Goal: Task Accomplishment & Management: Manage account settings

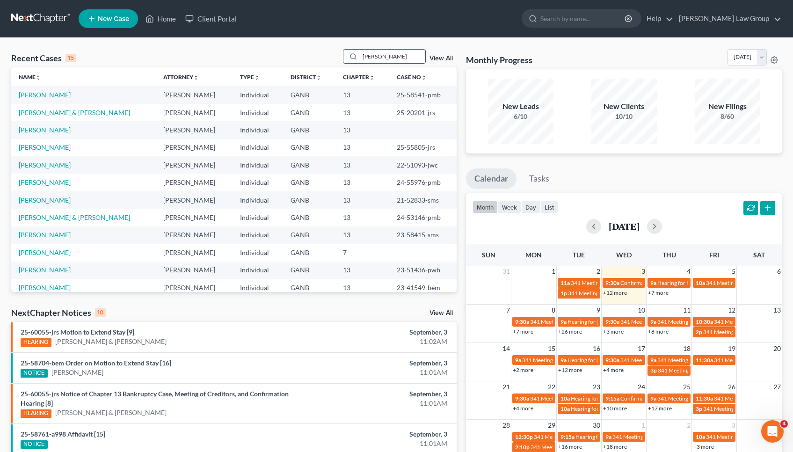
click at [403, 55] on input "[PERSON_NAME]" at bounding box center [392, 57] width 65 height 14
click at [391, 57] on input "[PERSON_NAME]" at bounding box center [392, 57] width 65 height 14
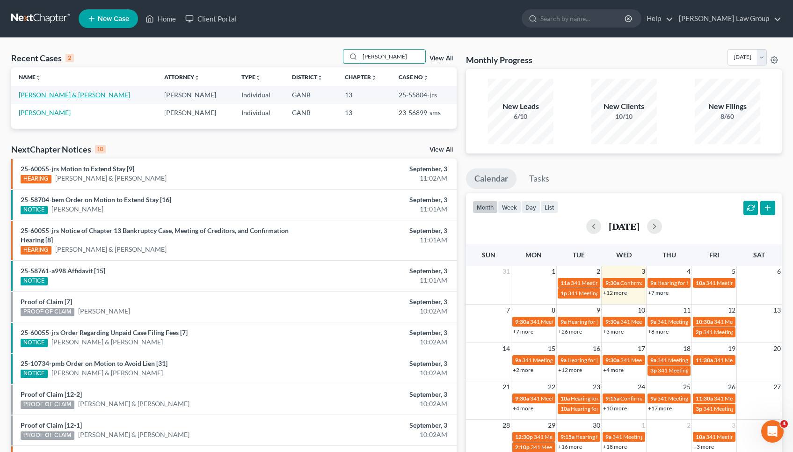
type input "[PERSON_NAME]"
click at [66, 96] on link "[PERSON_NAME] & [PERSON_NAME]" at bounding box center [74, 95] width 111 height 8
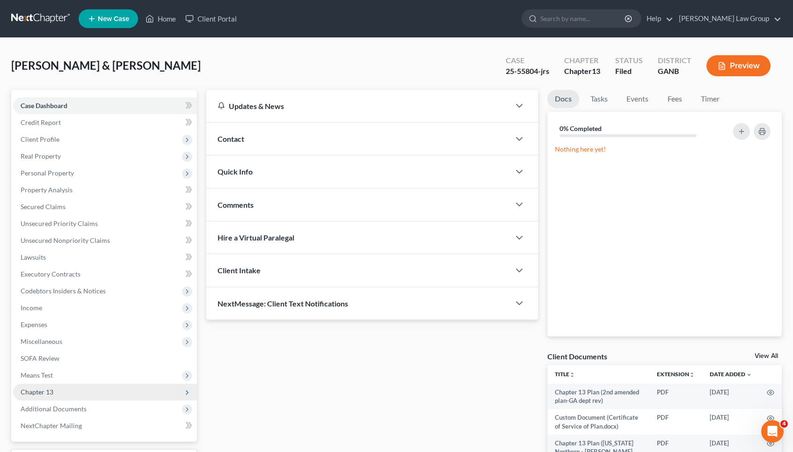
click at [84, 390] on span "Chapter 13" at bounding box center [105, 392] width 184 height 17
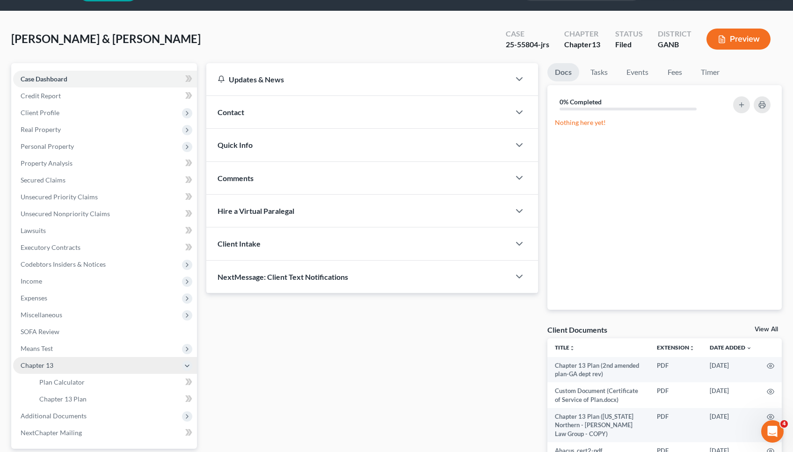
scroll to position [27, 0]
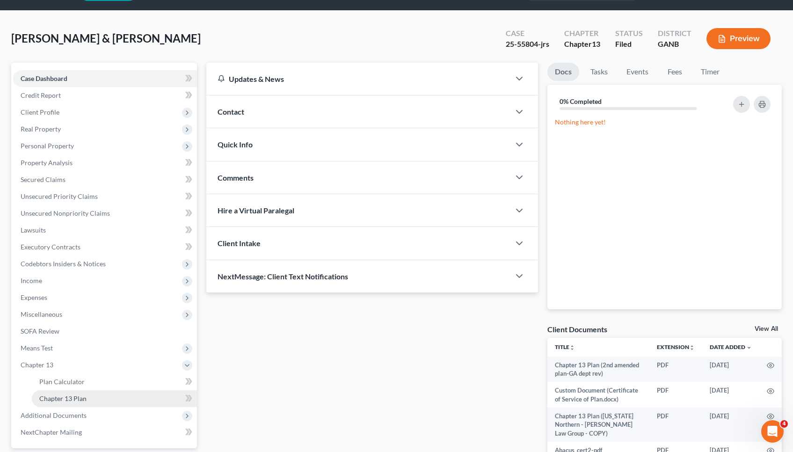
click at [85, 402] on link "Chapter 13 Plan" at bounding box center [114, 398] width 165 height 17
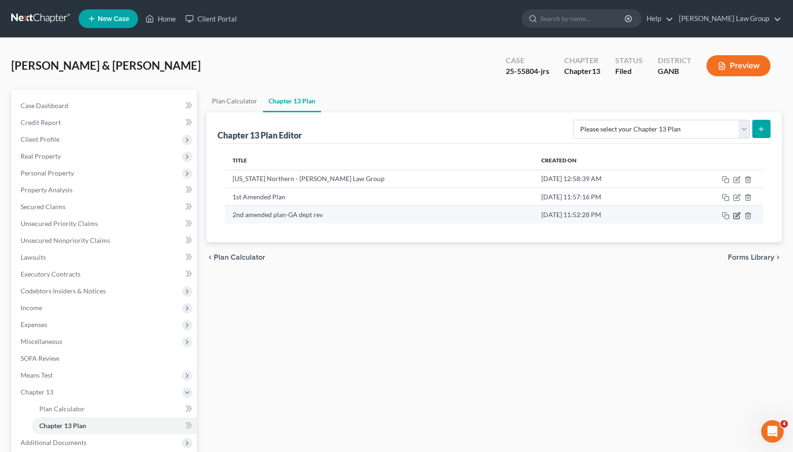
click at [738, 216] on icon "button" at bounding box center [737, 214] width 4 height 4
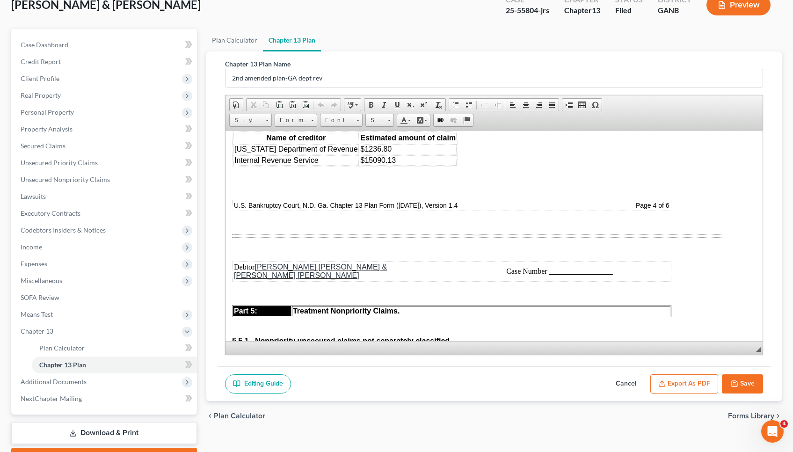
scroll to position [3394, 16]
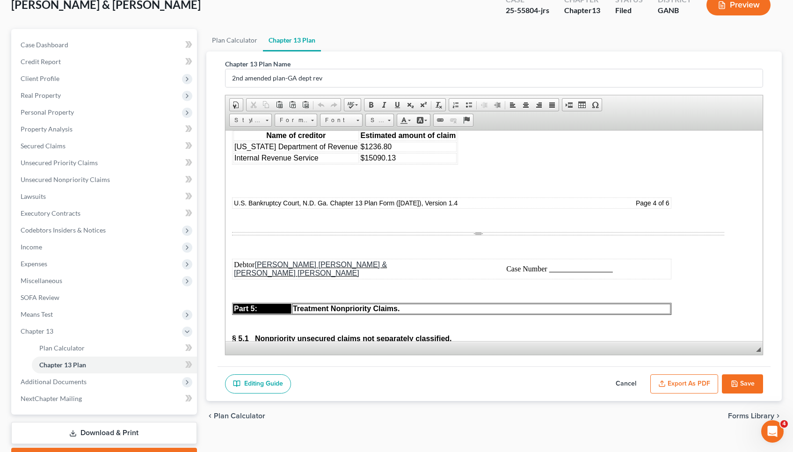
click at [629, 384] on button "Cancel" at bounding box center [625, 384] width 41 height 20
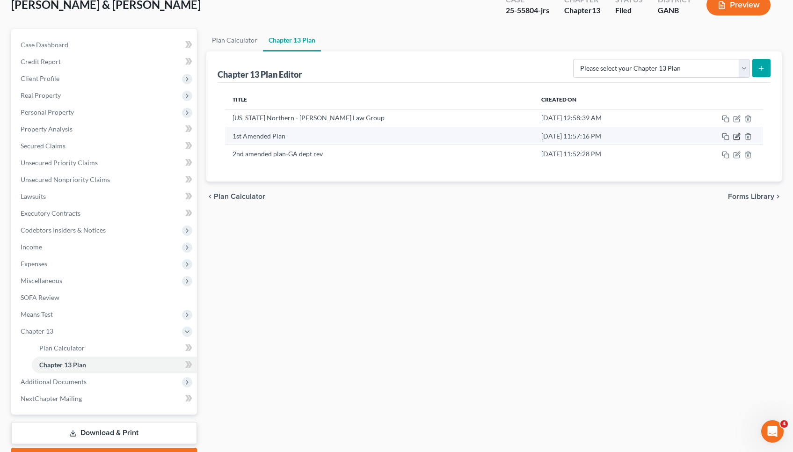
click at [736, 137] on icon "button" at bounding box center [736, 136] width 7 height 7
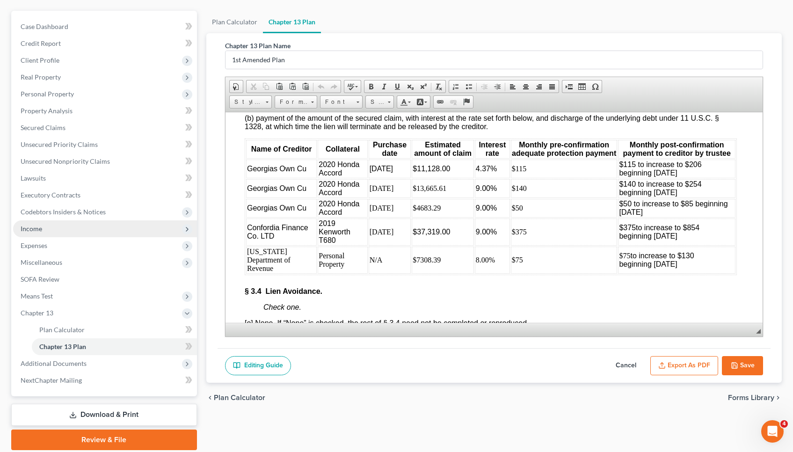
scroll to position [82, 0]
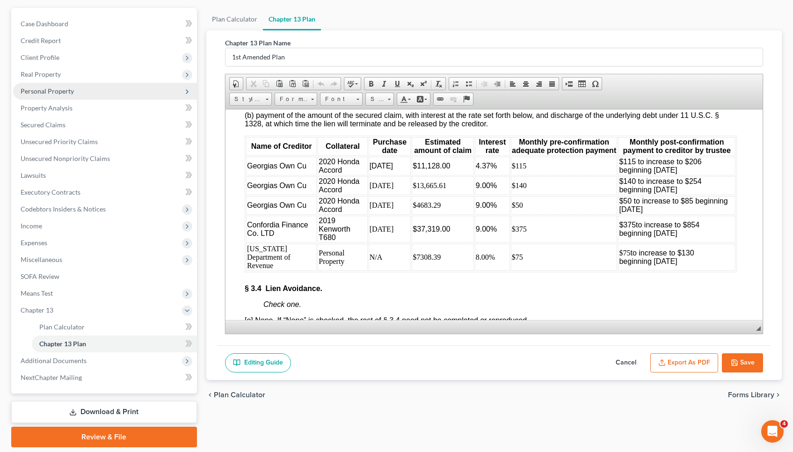
click at [64, 91] on span "Personal Property" at bounding box center [47, 91] width 53 height 8
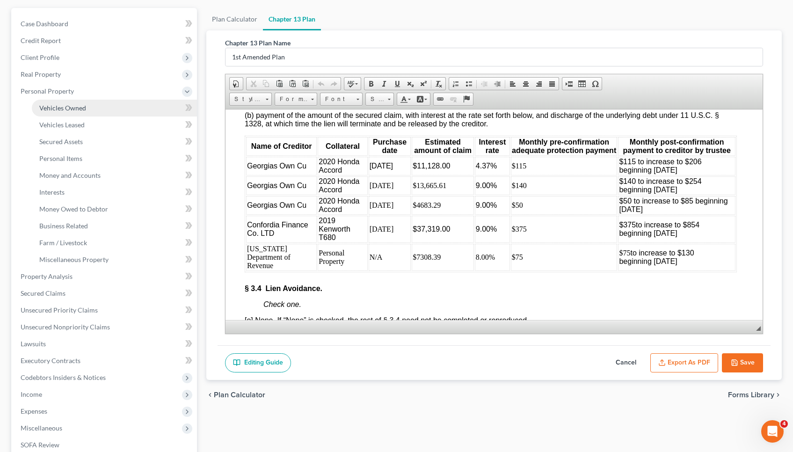
click at [65, 106] on span "Vehicles Owned" at bounding box center [62, 108] width 47 height 8
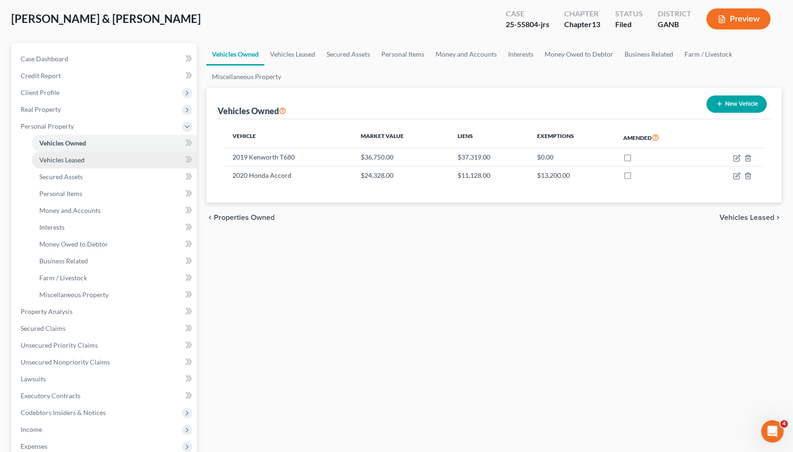
scroll to position [60, 0]
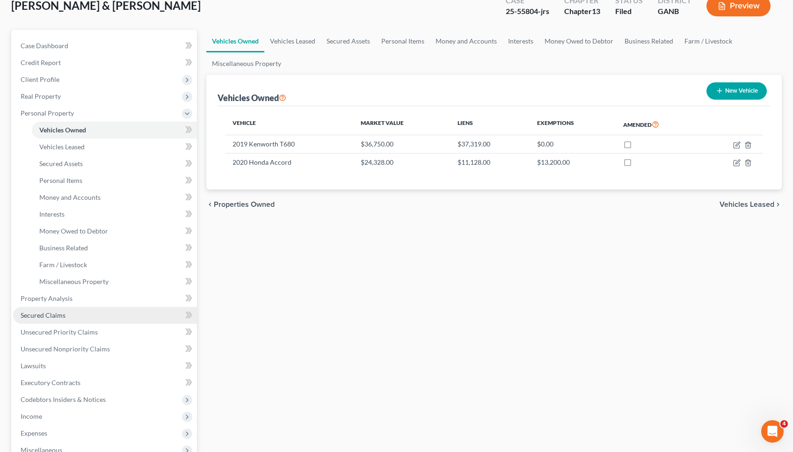
click at [84, 316] on link "Secured Claims" at bounding box center [105, 315] width 184 height 17
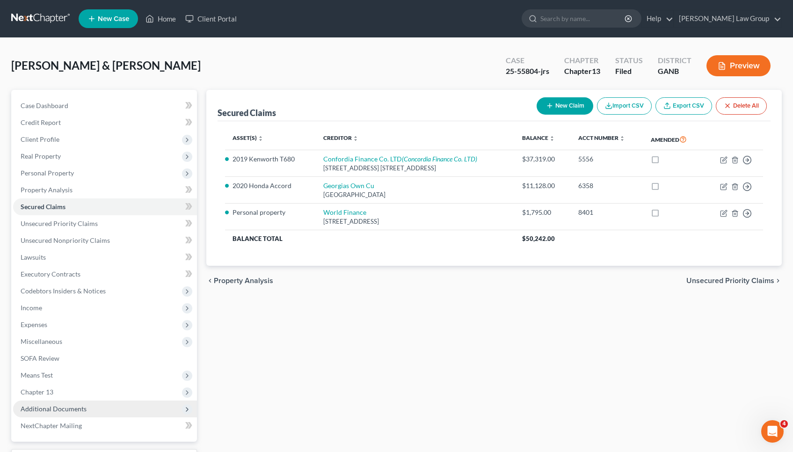
click at [106, 410] on span "Additional Documents" at bounding box center [105, 408] width 184 height 17
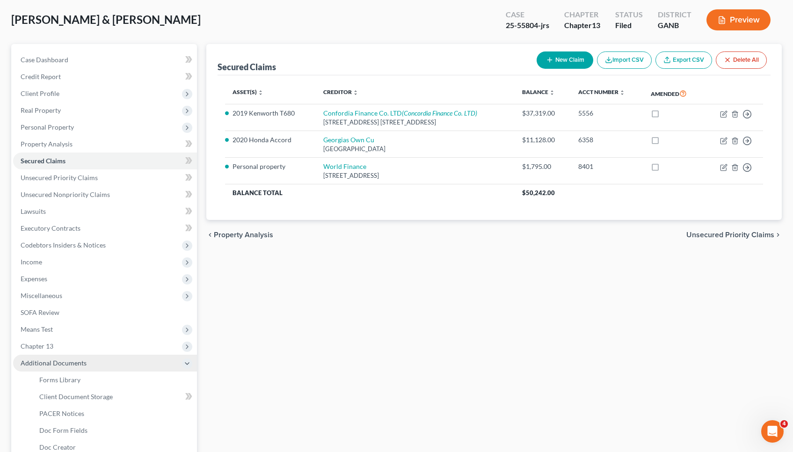
scroll to position [46, 0]
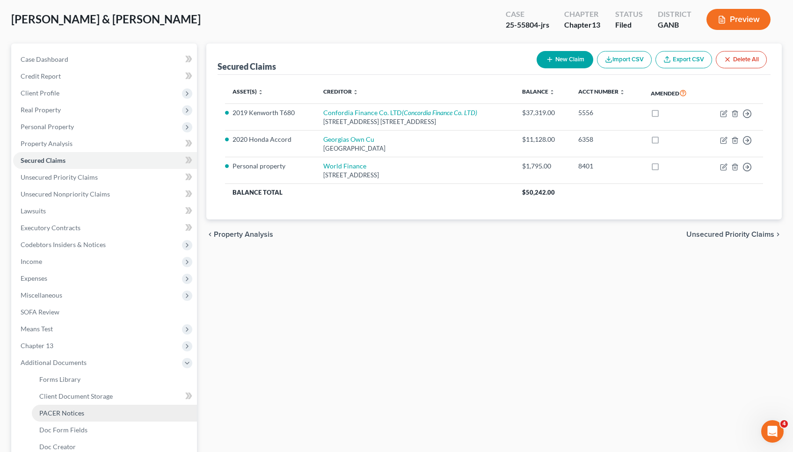
click at [106, 410] on link "PACER Notices" at bounding box center [114, 413] width 165 height 17
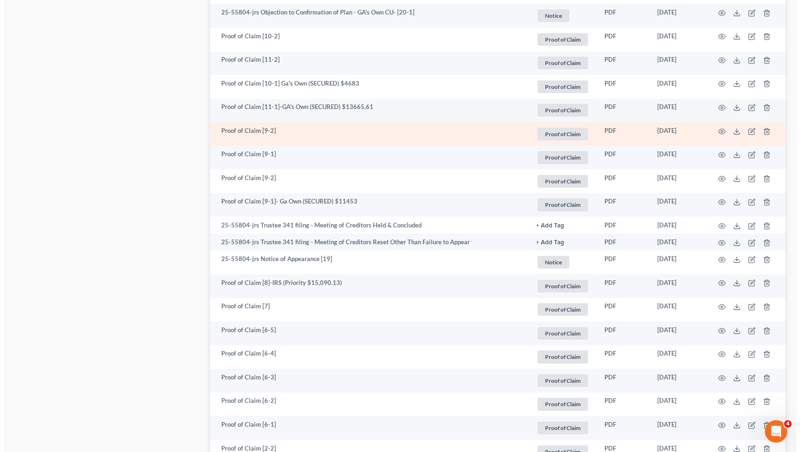
scroll to position [984, 0]
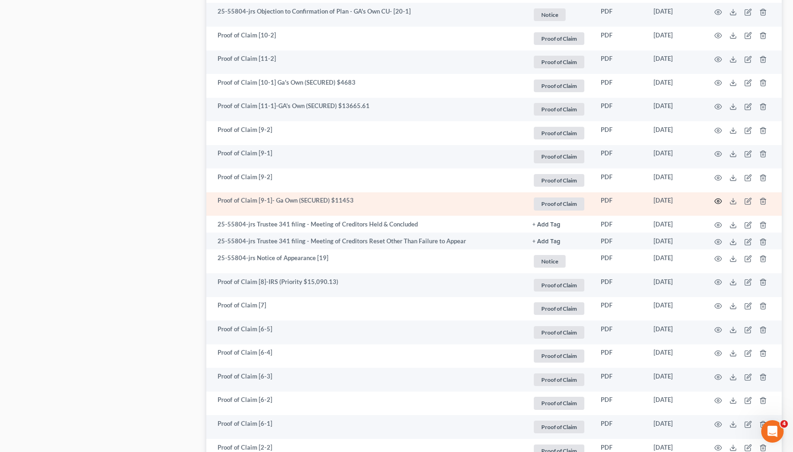
click at [718, 199] on icon "button" at bounding box center [717, 200] width 7 height 7
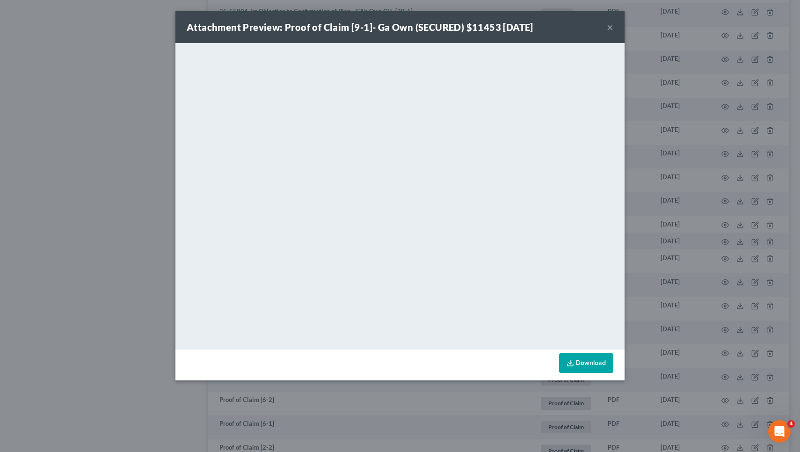
click at [609, 29] on button "×" at bounding box center [610, 27] width 7 height 11
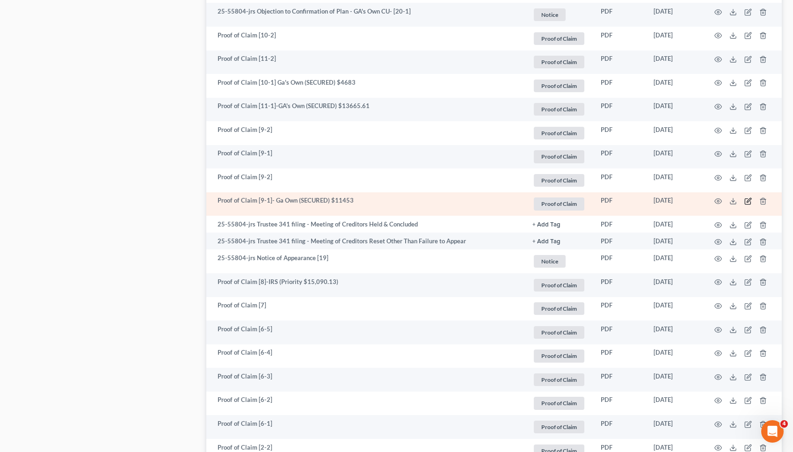
click at [745, 199] on icon "button" at bounding box center [748, 202] width 6 height 6
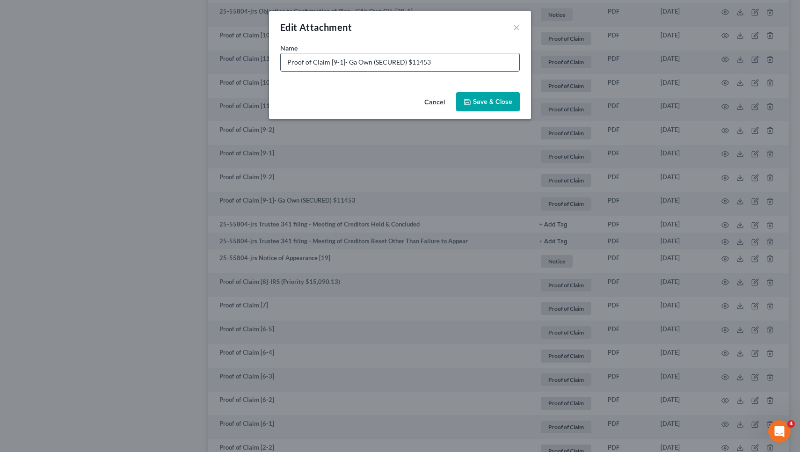
click at [502, 68] on input "Proof of Claim [9-1]- Ga Own (SECURED) $11453" at bounding box center [400, 62] width 239 height 18
paste input "________"
click at [443, 64] on input "Proof of Claim [9-1]- Ga Own (SECURED) $11453- [DATE] Accord" at bounding box center [400, 62] width 239 height 18
click at [503, 64] on input "Proof of Claim [9-1]- Ga Own (SECURED) $11453- Honda Accord" at bounding box center [400, 62] width 239 height 18
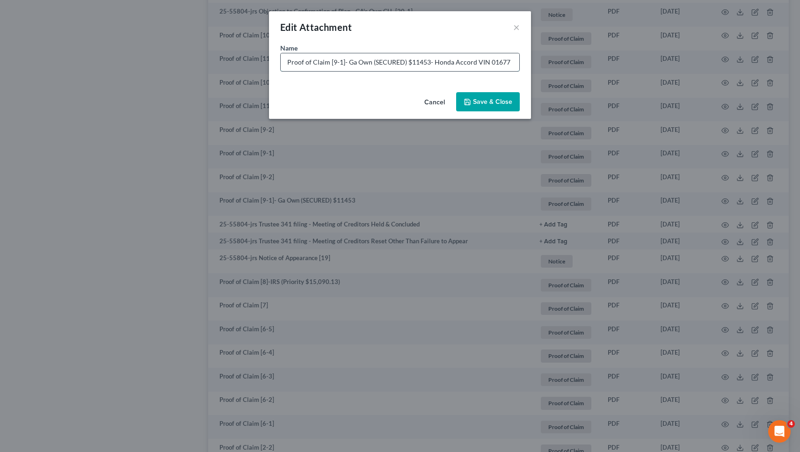
type input "Proof of Claim [9-1]- Ga Own (SECURED) $11453- Honda Accord VIN 016775"
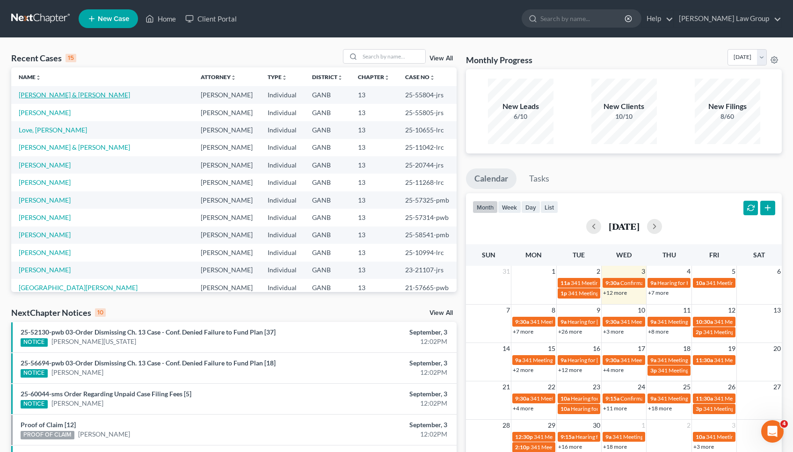
click at [52, 94] on link "[PERSON_NAME] & [PERSON_NAME]" at bounding box center [74, 95] width 111 height 8
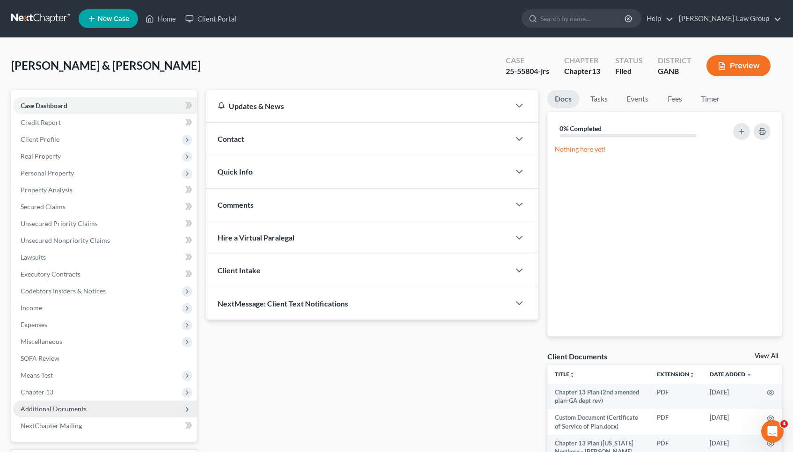
click at [123, 404] on span "Additional Documents" at bounding box center [105, 408] width 184 height 17
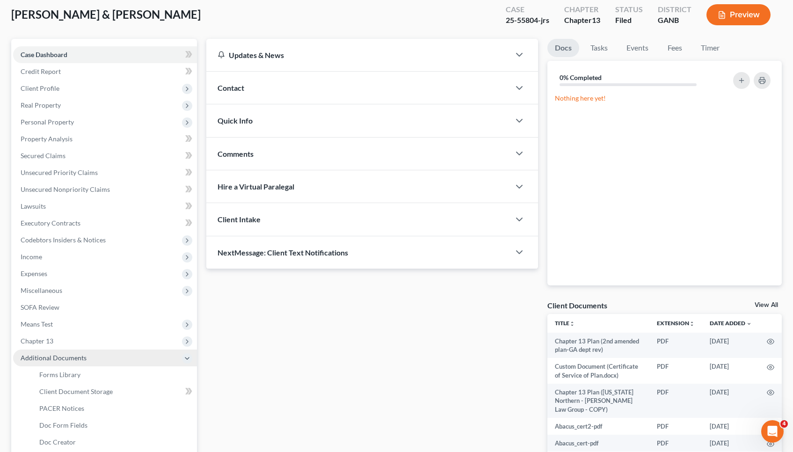
click at [123, 404] on link "PACER Notices" at bounding box center [114, 408] width 165 height 17
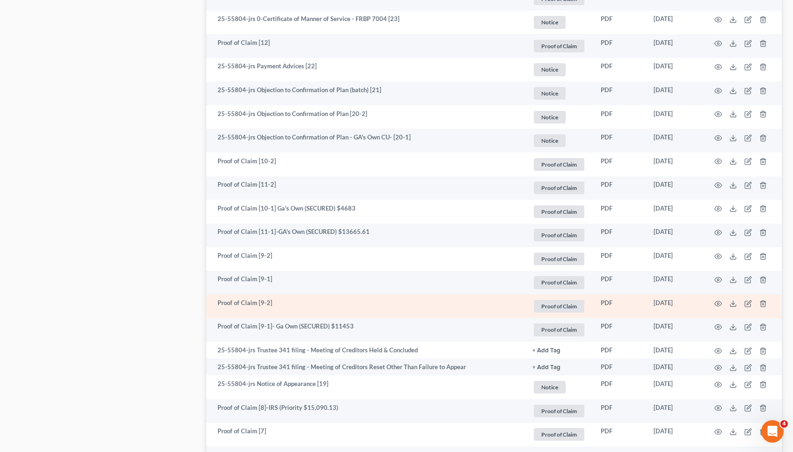
scroll to position [858, 0]
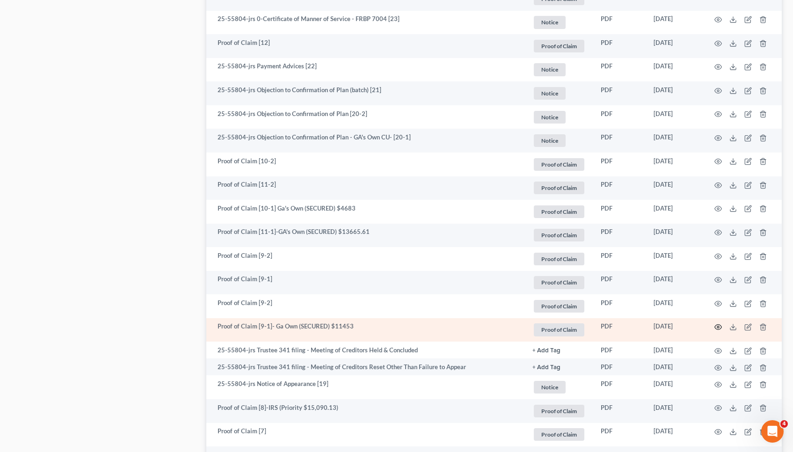
click at [720, 324] on icon "button" at bounding box center [717, 326] width 7 height 7
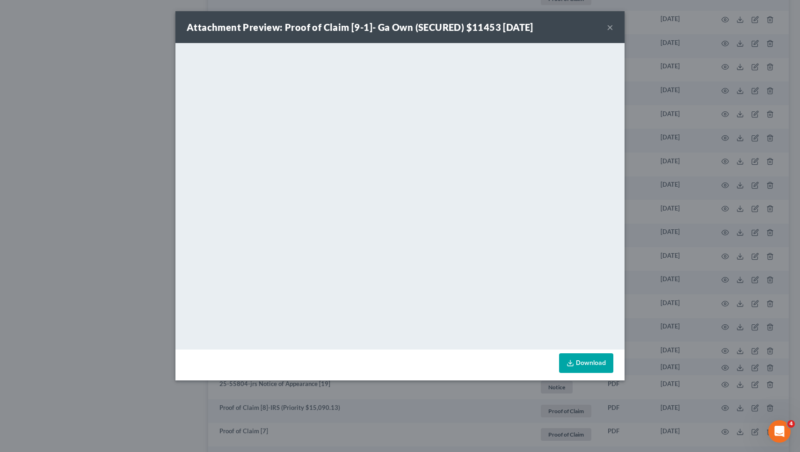
click at [608, 27] on button "×" at bounding box center [610, 27] width 7 height 11
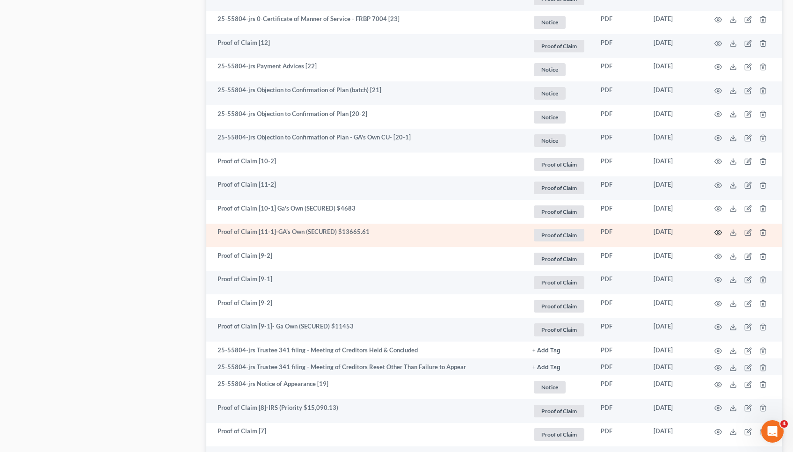
click at [720, 230] on icon "button" at bounding box center [717, 232] width 7 height 7
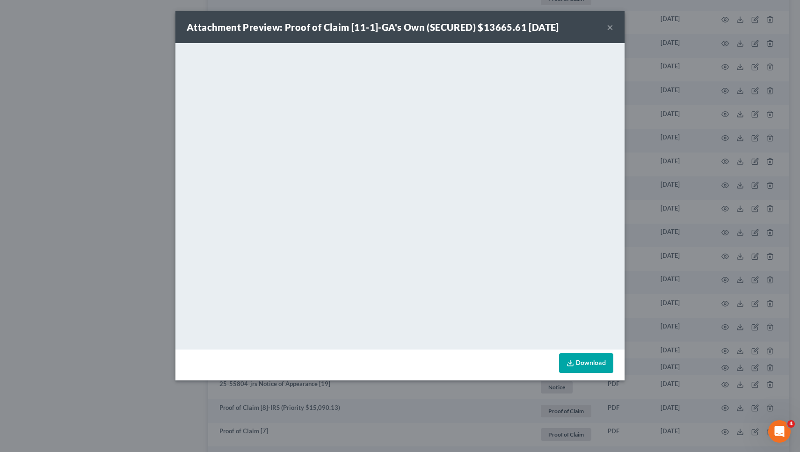
click at [609, 28] on button "×" at bounding box center [610, 27] width 7 height 11
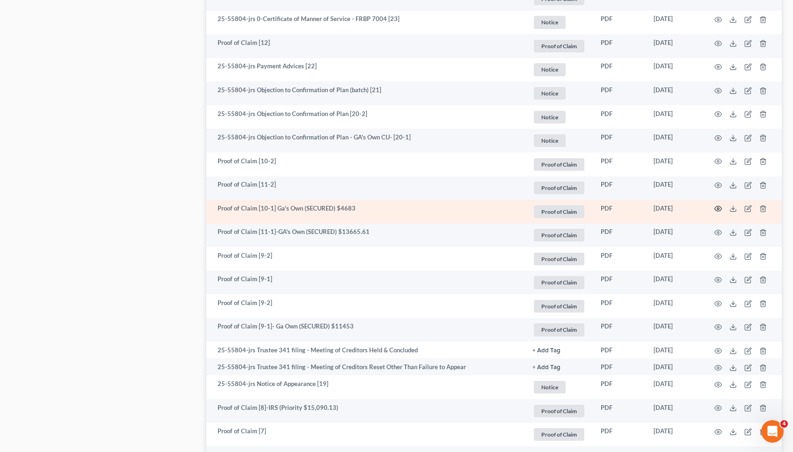
click at [720, 206] on icon "button" at bounding box center [717, 208] width 7 height 7
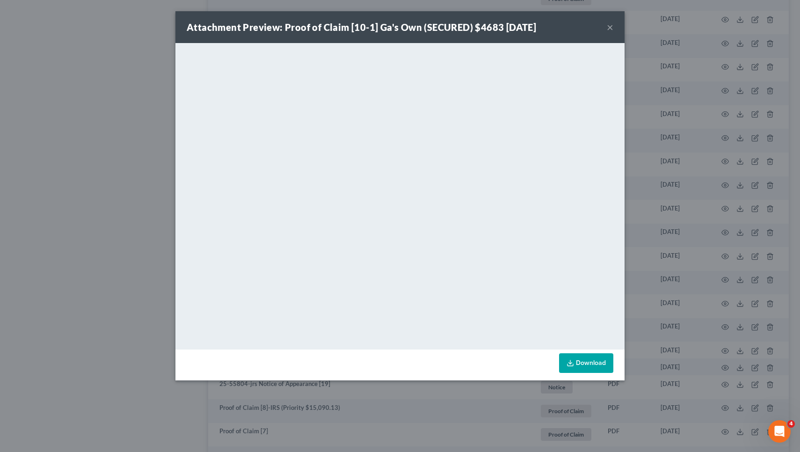
click at [612, 30] on button "×" at bounding box center [610, 27] width 7 height 11
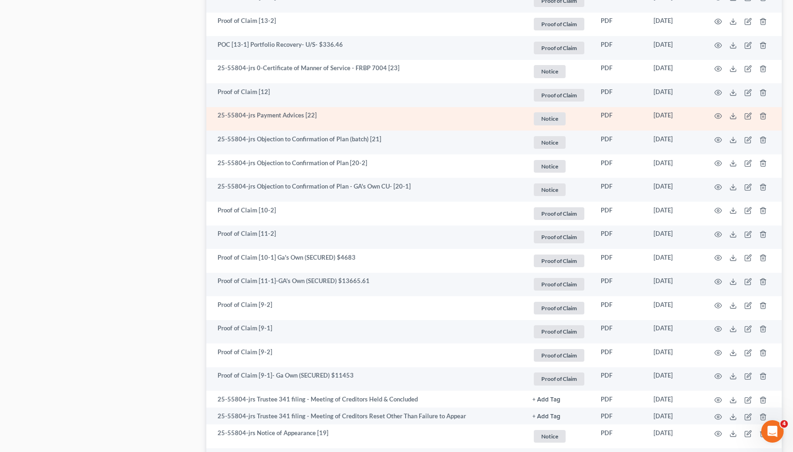
scroll to position [807, 0]
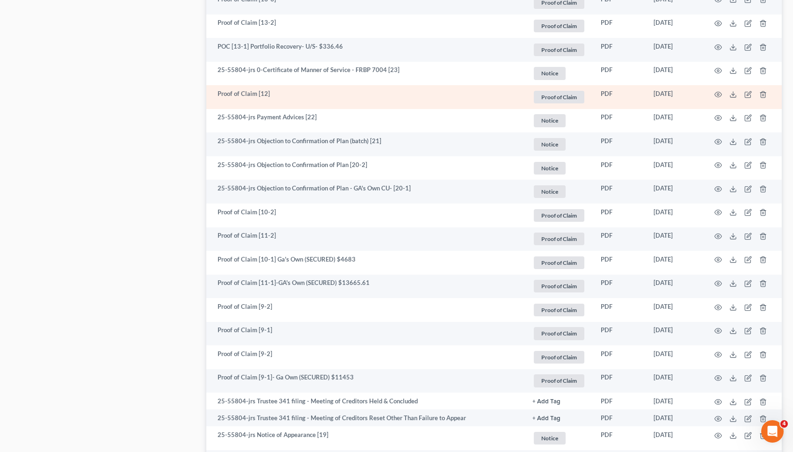
click at [722, 93] on td at bounding box center [742, 97] width 79 height 24
click at [719, 94] on circle "button" at bounding box center [718, 95] width 2 height 2
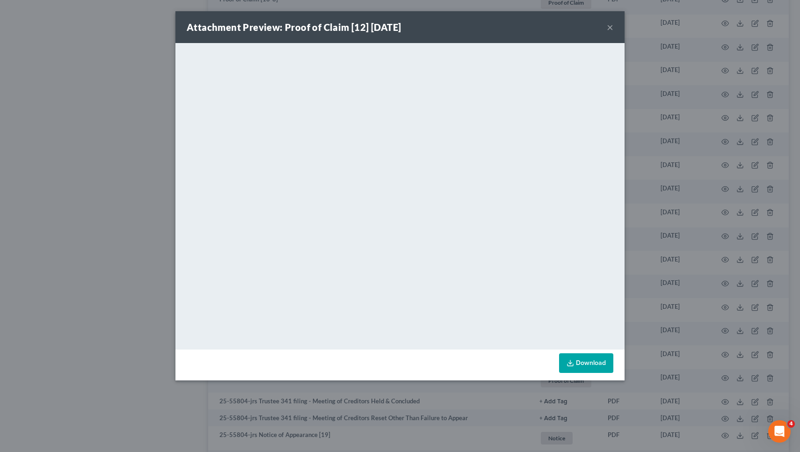
click at [609, 28] on button "×" at bounding box center [610, 27] width 7 height 11
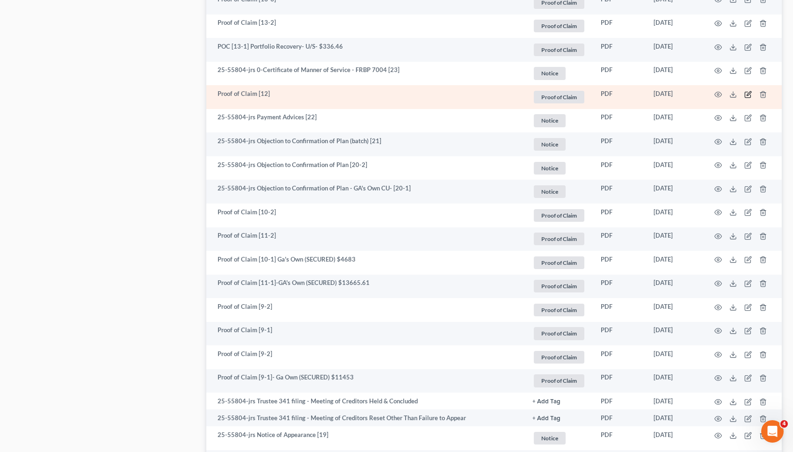
click at [746, 92] on icon "button" at bounding box center [748, 95] width 6 height 6
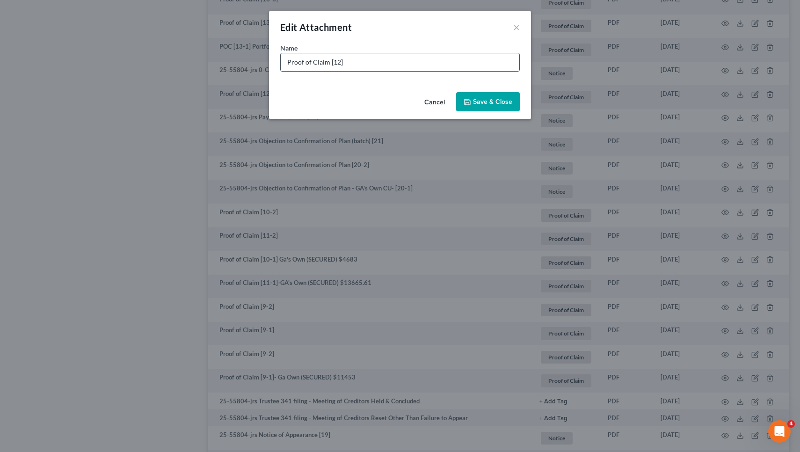
click at [512, 60] on input "Proof of Claim [12]" at bounding box center [400, 62] width 239 height 18
drag, startPoint x: 329, startPoint y: 62, endPoint x: 259, endPoint y: 60, distance: 69.7
click at [259, 60] on div "Edit Attachment × Name * Proof of Claim [12] Jefferson Capital- U/S- $670.78 Ca…" at bounding box center [400, 226] width 800 height 452
type input "POC [12] Jefferson Capital- U/S- $670.78"
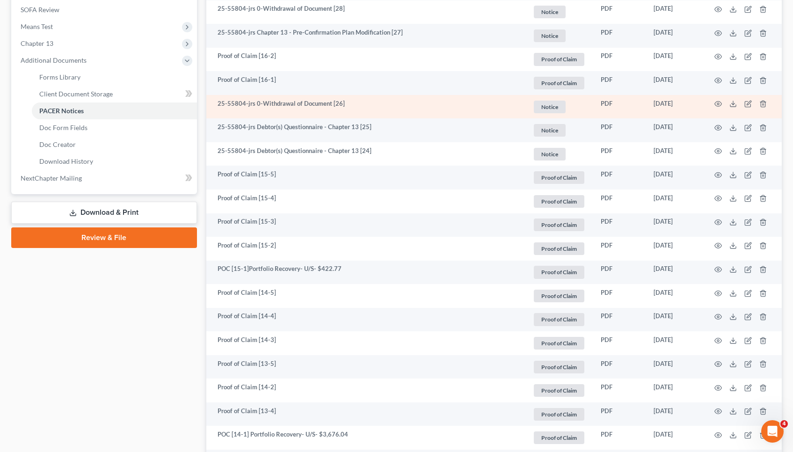
scroll to position [346, 0]
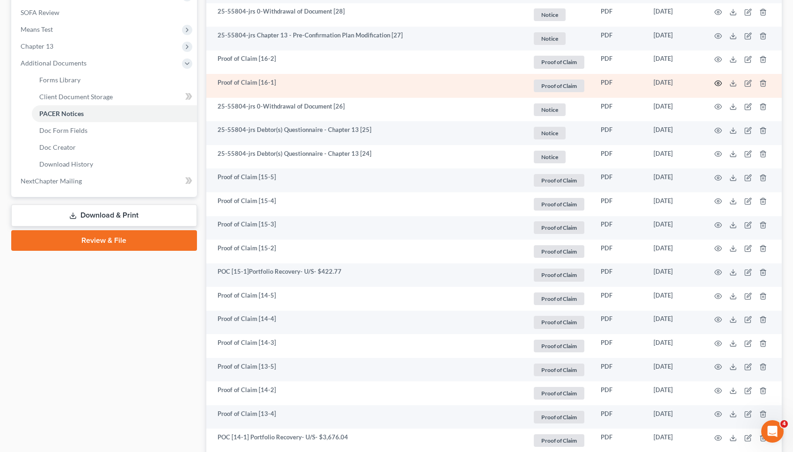
click at [719, 86] on icon "button" at bounding box center [717, 83] width 7 height 7
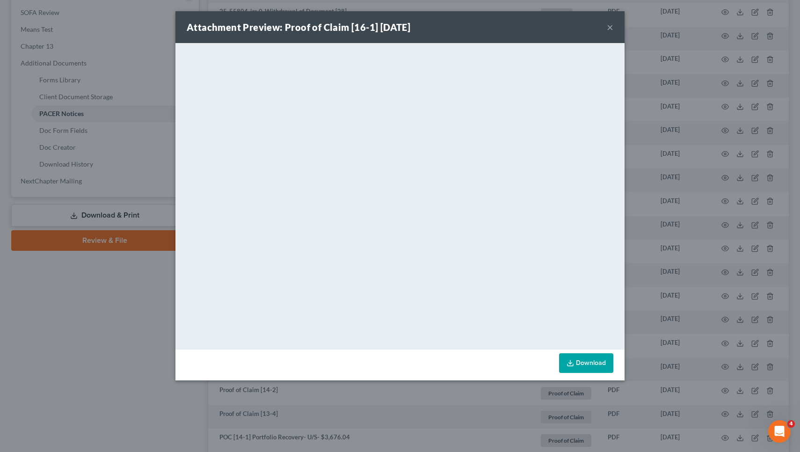
click at [608, 29] on button "×" at bounding box center [610, 27] width 7 height 11
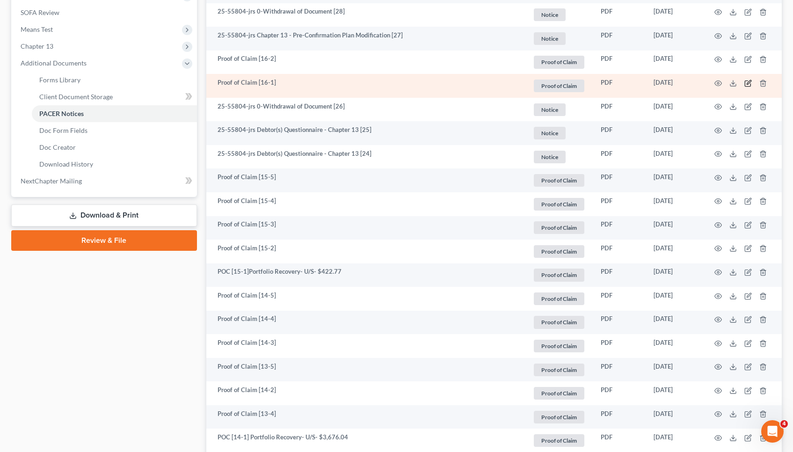
click at [750, 82] on icon "button" at bounding box center [749, 82] width 4 height 4
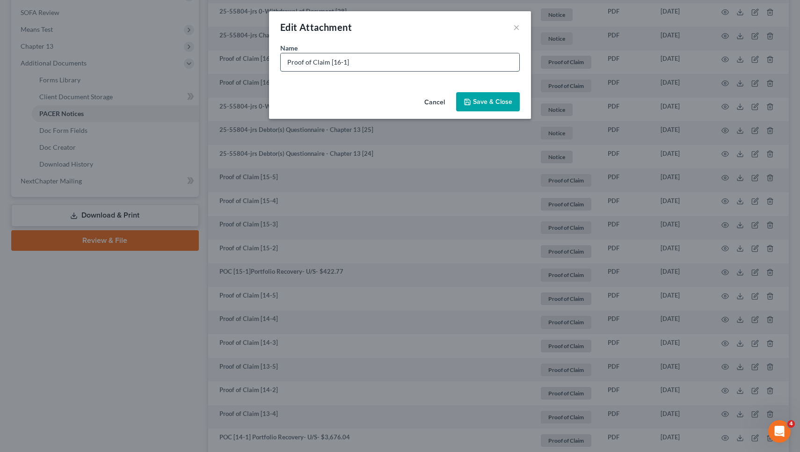
click at [501, 61] on input "Proof of Claim [16-1]" at bounding box center [400, 62] width 239 height 18
drag, startPoint x: 285, startPoint y: 63, endPoint x: 327, endPoint y: 60, distance: 41.7
click at [327, 60] on input "Proof of Claim [16-1] ACS Primary Care- U/S- $6517" at bounding box center [400, 62] width 239 height 18
type input "POC [16-1] ACS Primary Care- U/S- $6517"
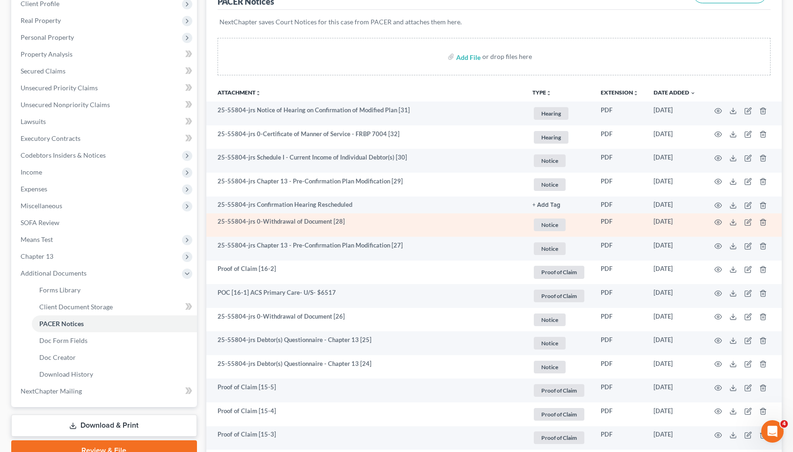
scroll to position [134, 0]
